Goal: Transaction & Acquisition: Purchase product/service

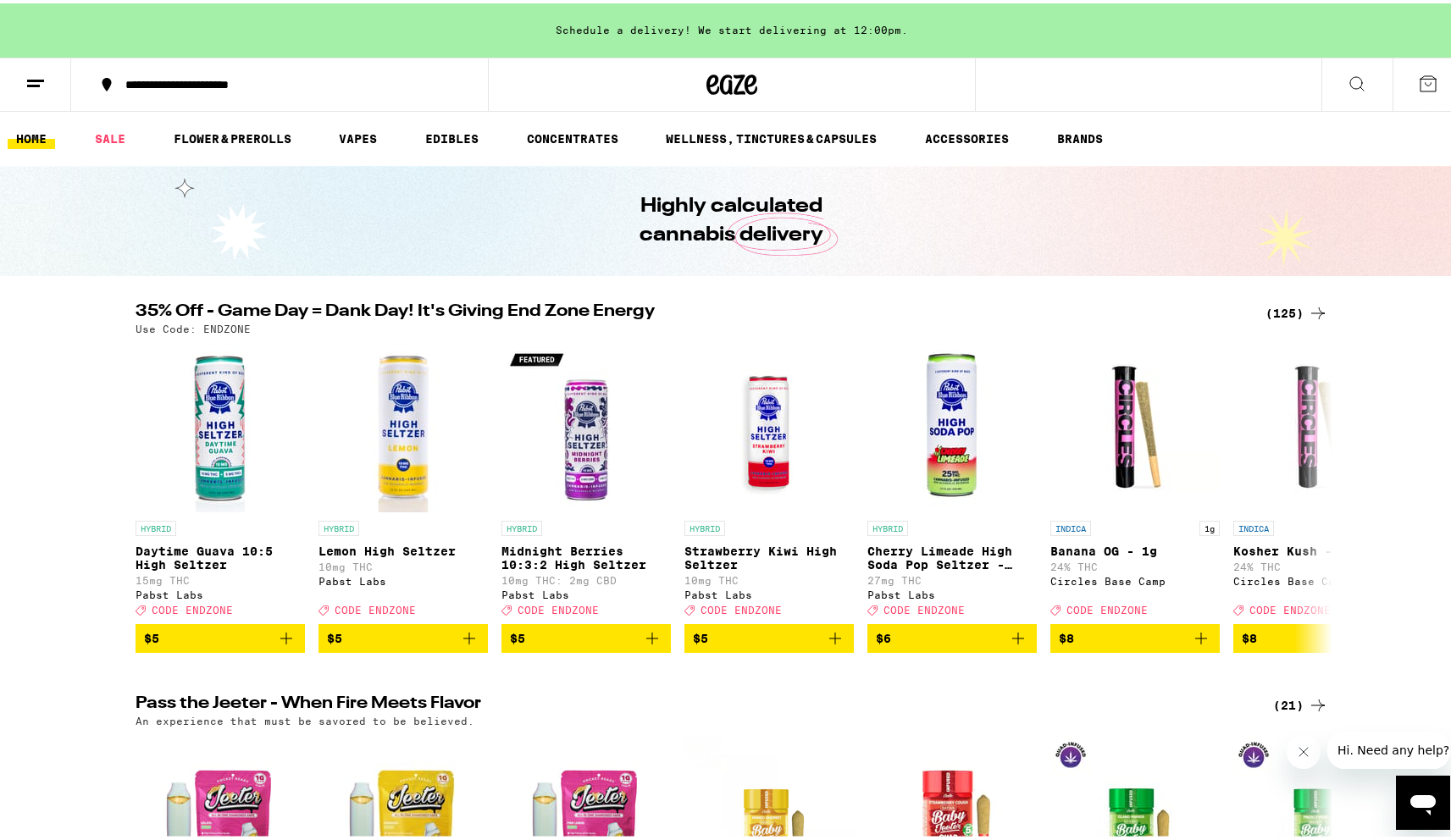
click at [1289, 312] on div "(125)" at bounding box center [1297, 309] width 63 height 20
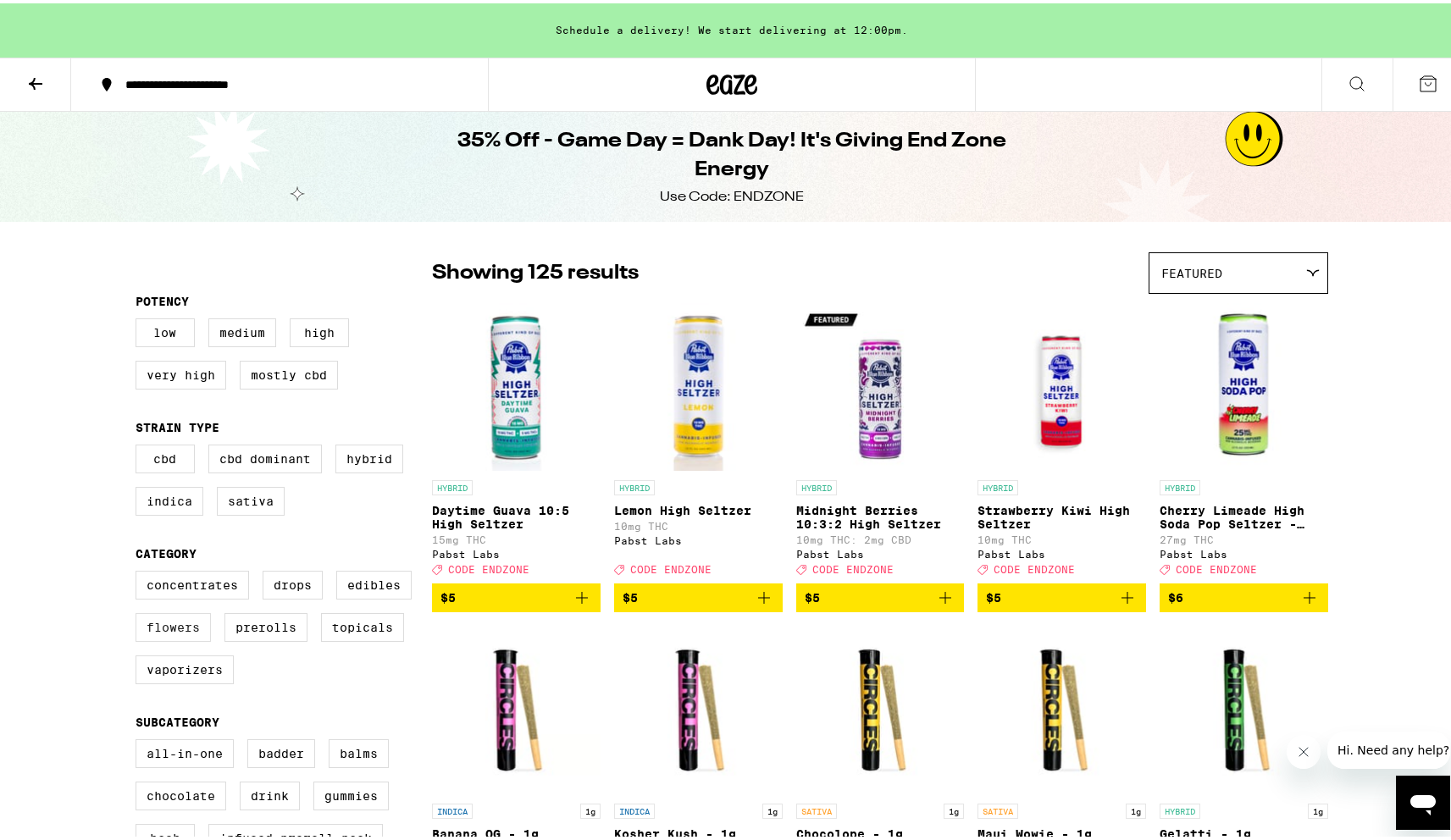
click at [181, 639] on label "Flowers" at bounding box center [173, 624] width 75 height 29
click at [140, 571] on input "Flowers" at bounding box center [139, 570] width 1 height 1
checkbox input "true"
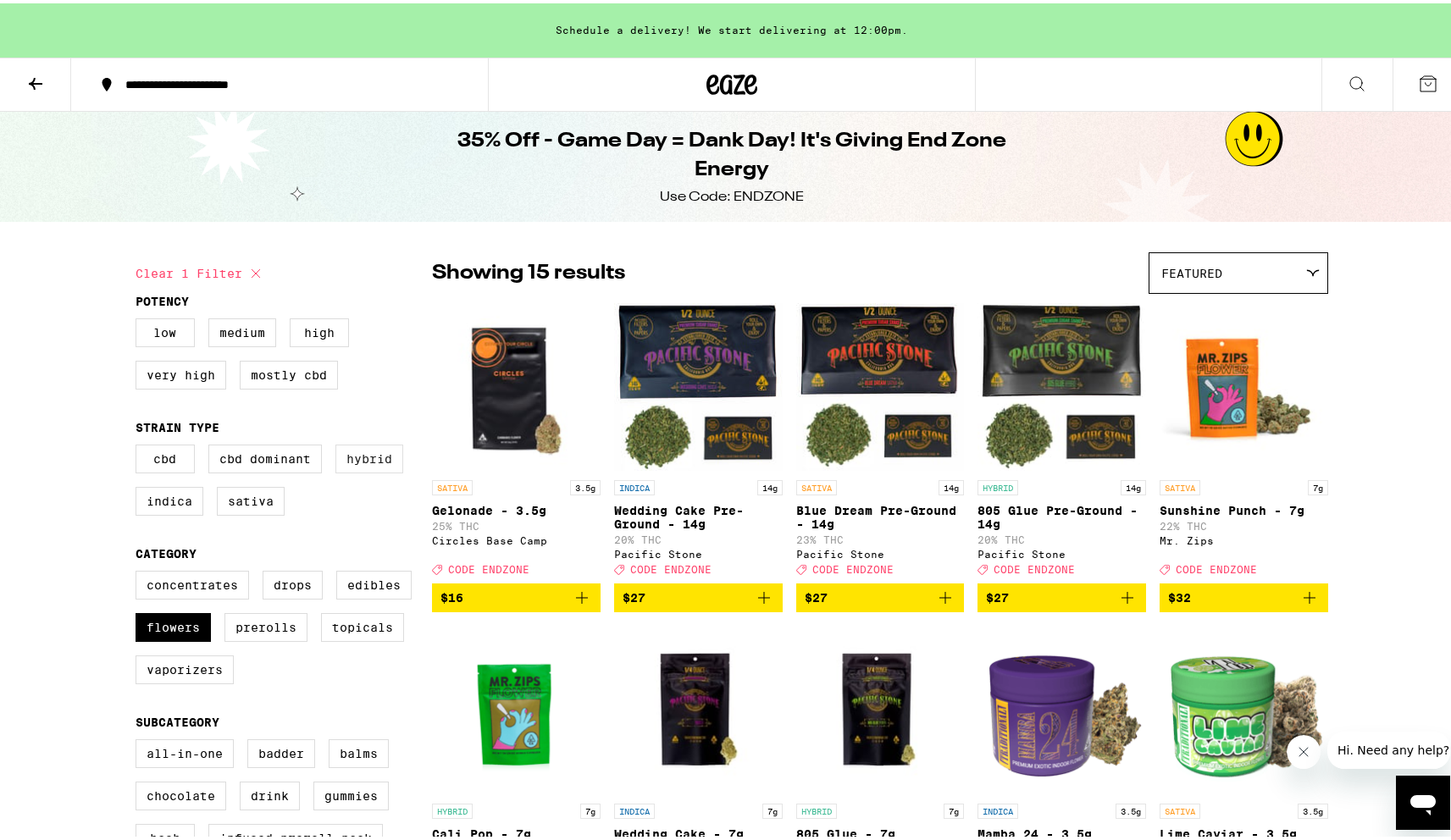
click at [362, 468] on label "Hybrid" at bounding box center [369, 455] width 67 height 29
click at [140, 445] on input "Hybrid" at bounding box center [139, 444] width 1 height 1
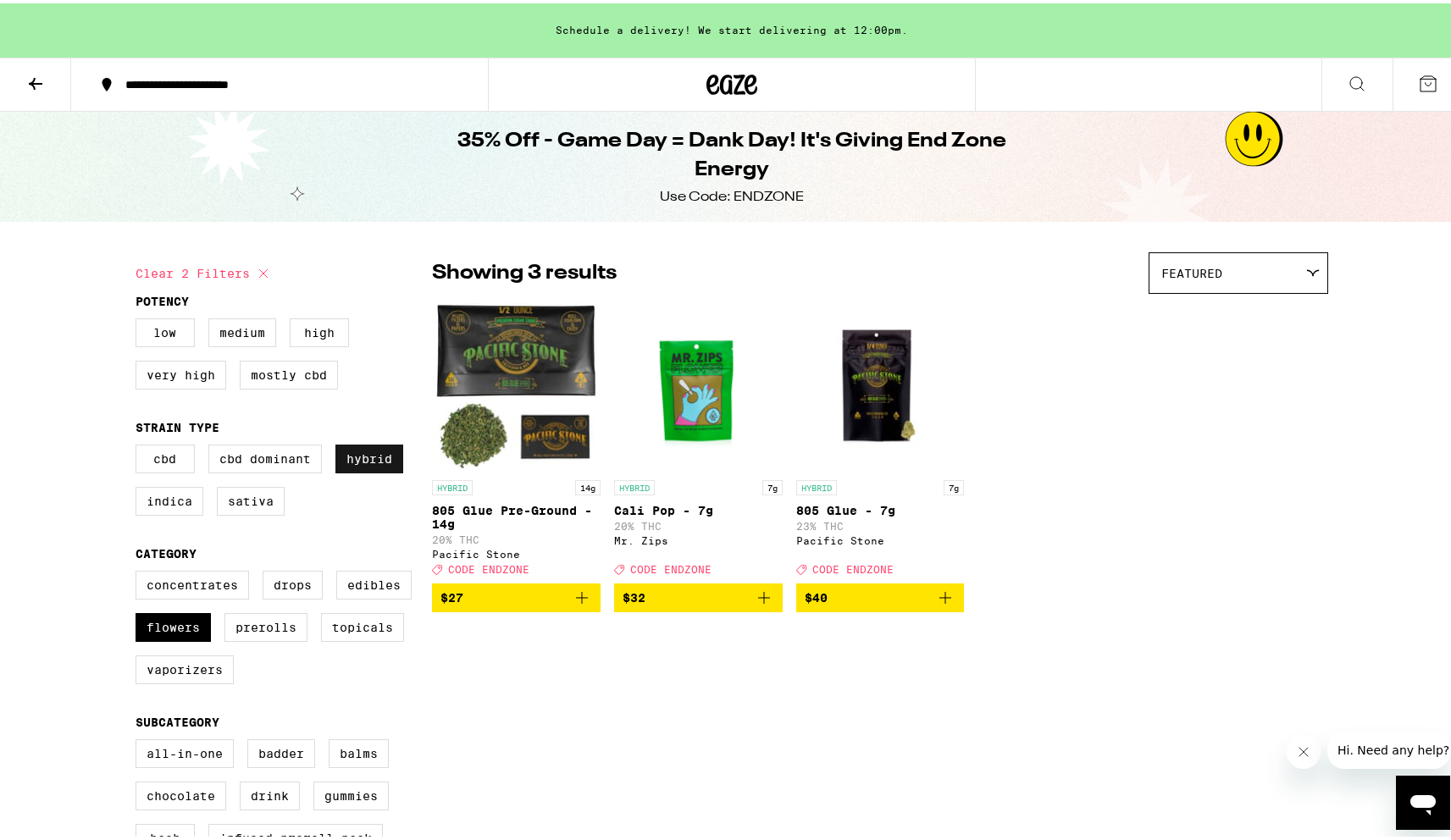
click at [356, 465] on label "Hybrid" at bounding box center [369, 455] width 67 height 29
click at [140, 445] on input "Hybrid" at bounding box center [139, 444] width 1 height 1
checkbox input "false"
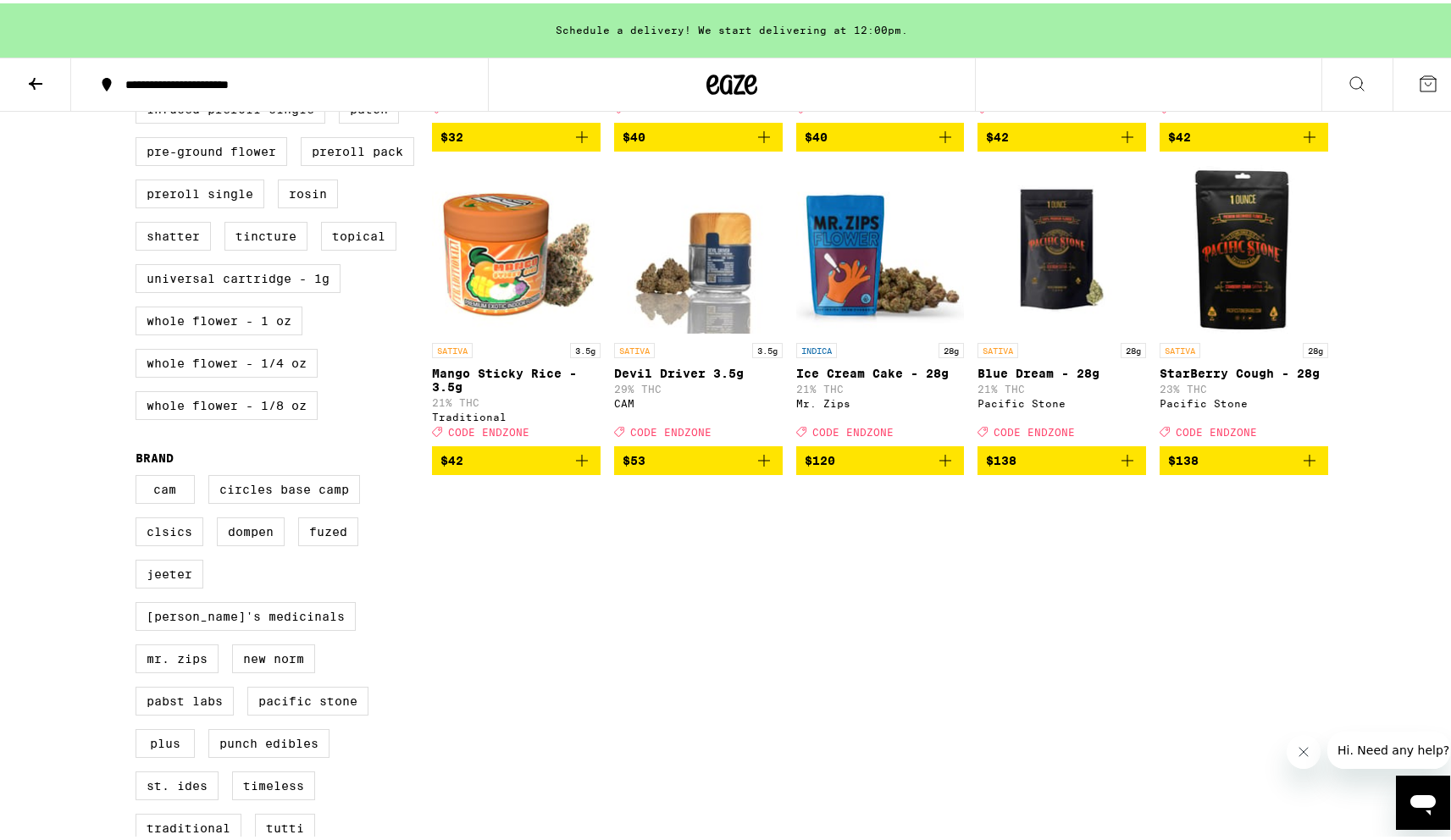
scroll to position [778, 0]
